Goal: Browse casually

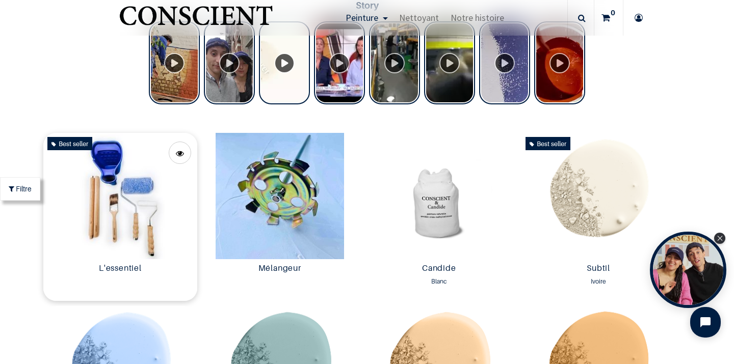
scroll to position [436, 0]
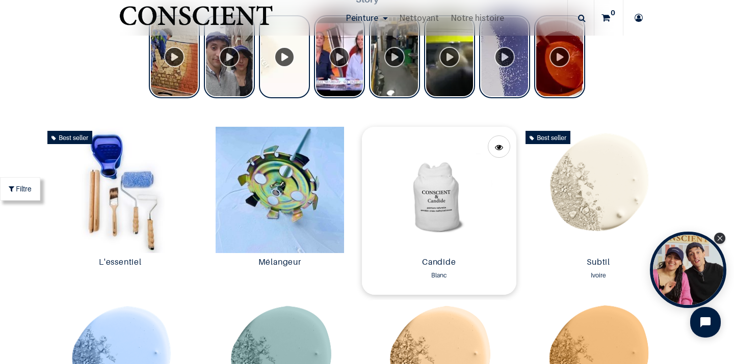
click at [423, 207] on img at bounding box center [439, 190] width 154 height 126
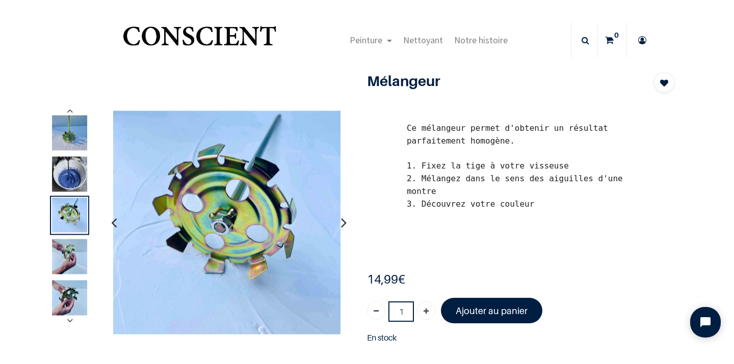
click at [63, 292] on img at bounding box center [69, 297] width 35 height 35
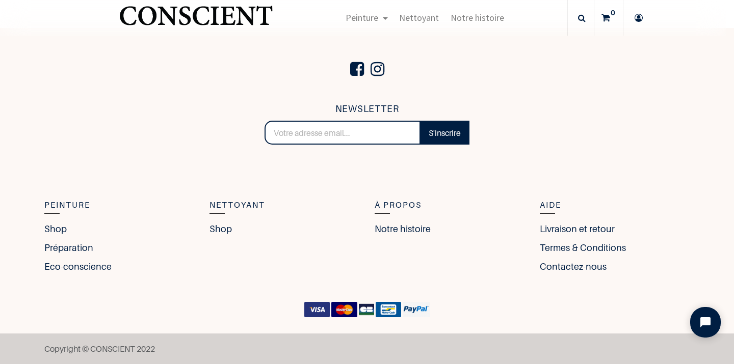
scroll to position [846, 0]
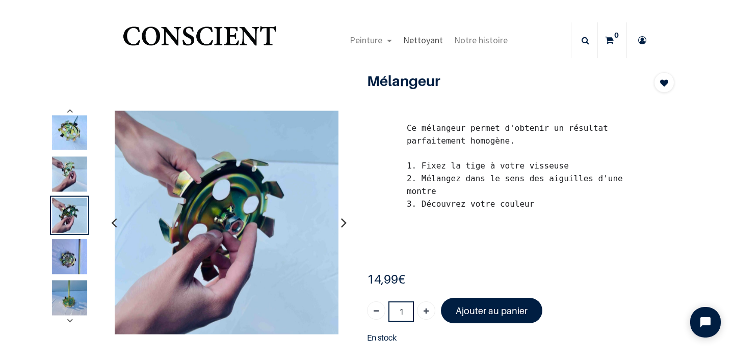
click at [417, 38] on span "Nettoyant" at bounding box center [423, 40] width 40 height 12
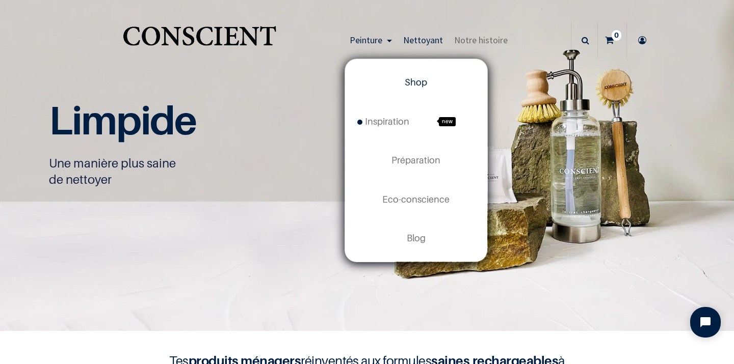
click at [417, 85] on span "Shop" at bounding box center [416, 82] width 22 height 11
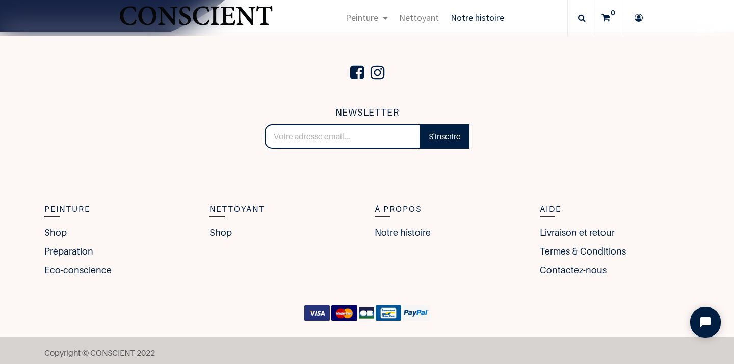
scroll to position [1721, 0]
click at [71, 267] on link "Eco-conscience" at bounding box center [80, 271] width 72 height 14
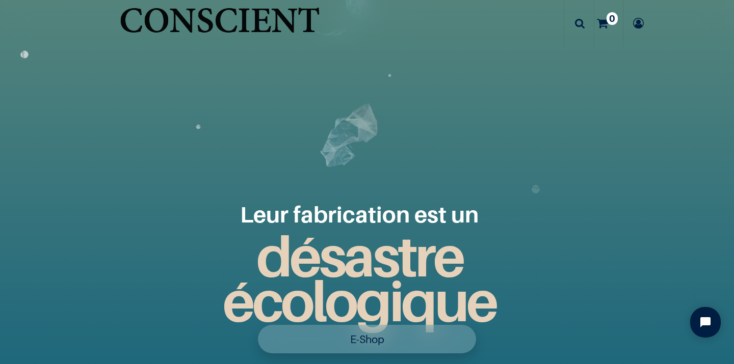
scroll to position [1181, 0]
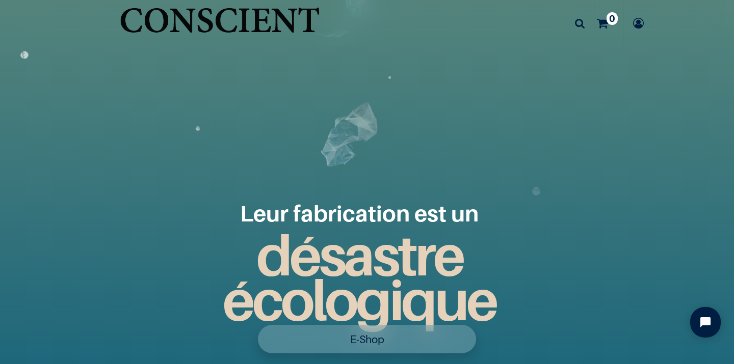
click at [366, 343] on link "E-Shop" at bounding box center [367, 339] width 218 height 29
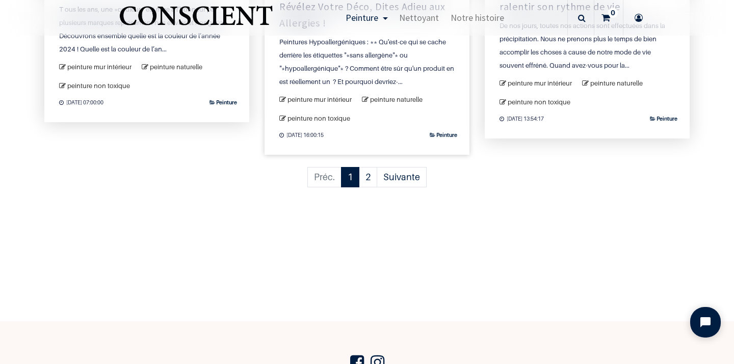
scroll to position [1179, 0]
click at [400, 171] on link "Suivante" at bounding box center [401, 176] width 50 height 21
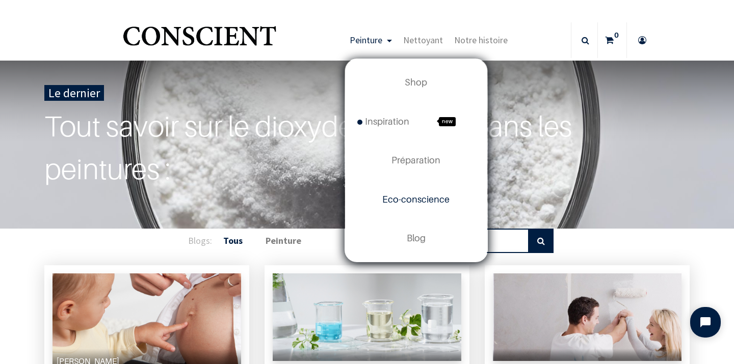
click at [395, 203] on span "Eco-conscience" at bounding box center [415, 199] width 67 height 11
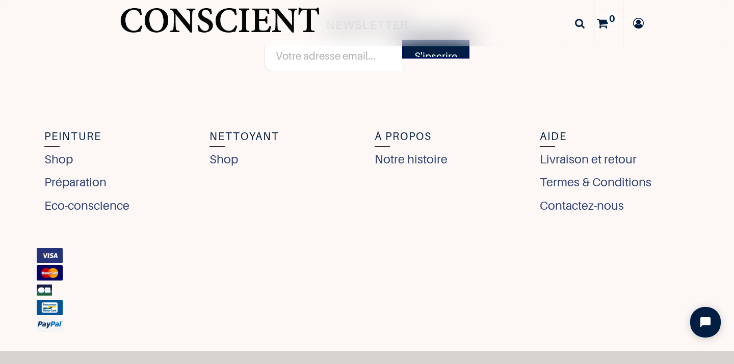
scroll to position [3886, 0]
click at [276, 21] on img "Logo of Conscient" at bounding box center [219, 26] width 205 height 52
